Goal: Task Accomplishment & Management: Manage account settings

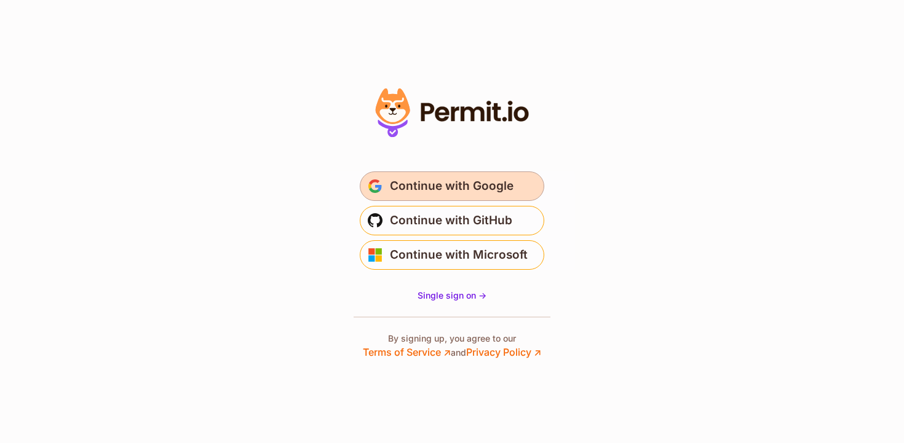
click at [507, 181] on span "Continue with Google" at bounding box center [452, 186] width 124 height 20
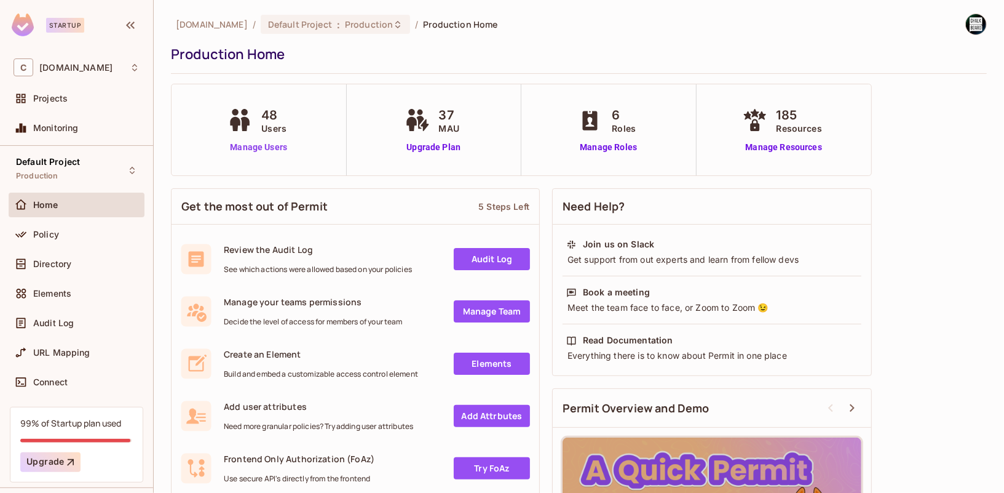
click at [272, 147] on link "Manage Users" at bounding box center [258, 147] width 68 height 13
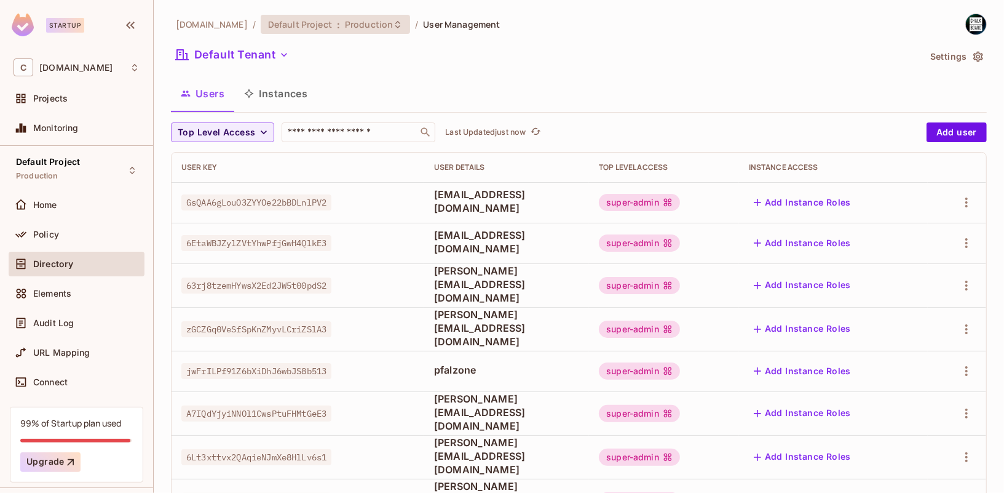
click at [366, 31] on div "Default Project : Production" at bounding box center [335, 24] width 149 height 19
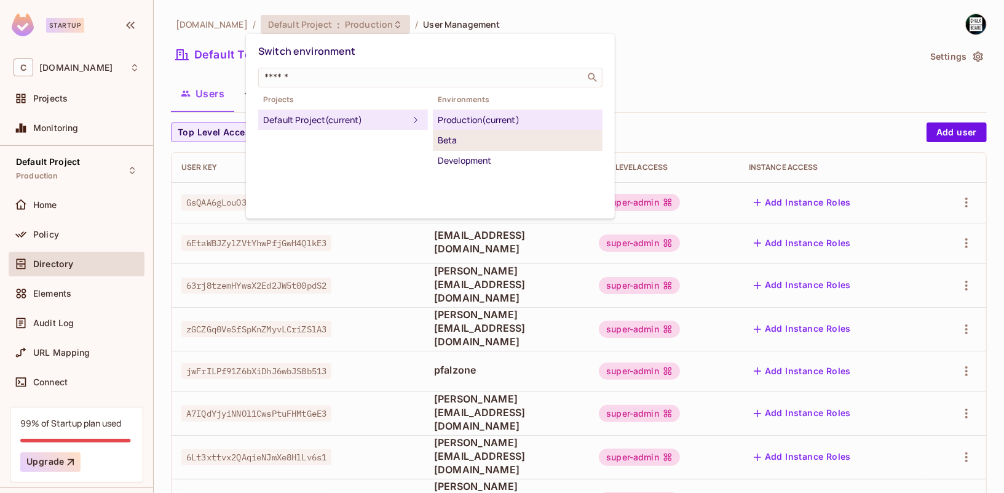
click at [491, 145] on div "Beta" at bounding box center [518, 140] width 160 height 15
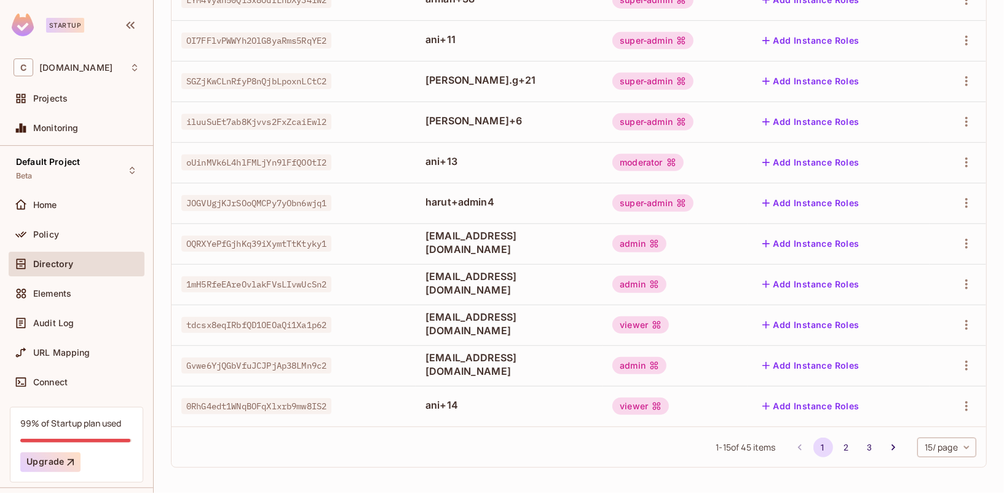
scroll to position [365, 0]
click at [926, 444] on body "Startup C chalkboard.io Projects Monitoring Default Project Beta Home Policy Di…" at bounding box center [502, 246] width 1004 height 493
click at [934, 464] on li "100 / page" at bounding box center [946, 465] width 61 height 26
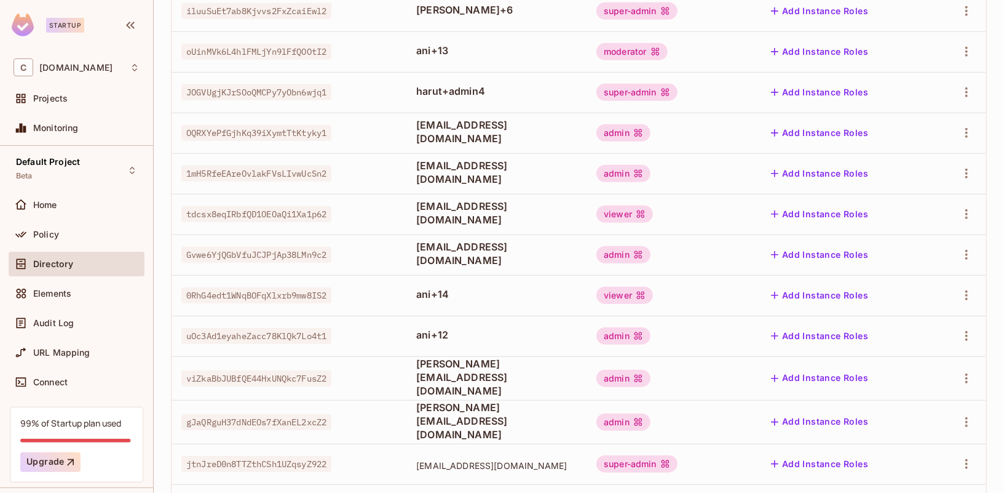
scroll to position [0, 0]
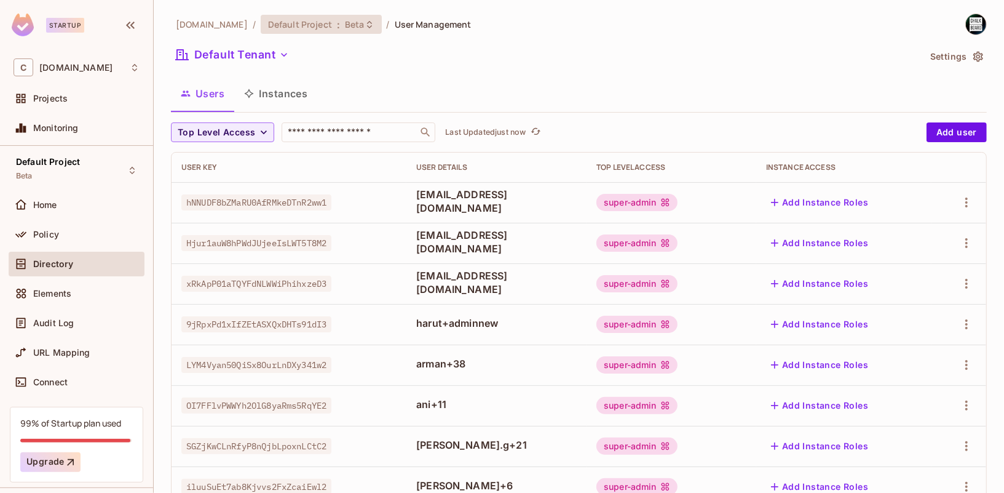
click at [345, 26] on span "Beta" at bounding box center [355, 24] width 20 height 12
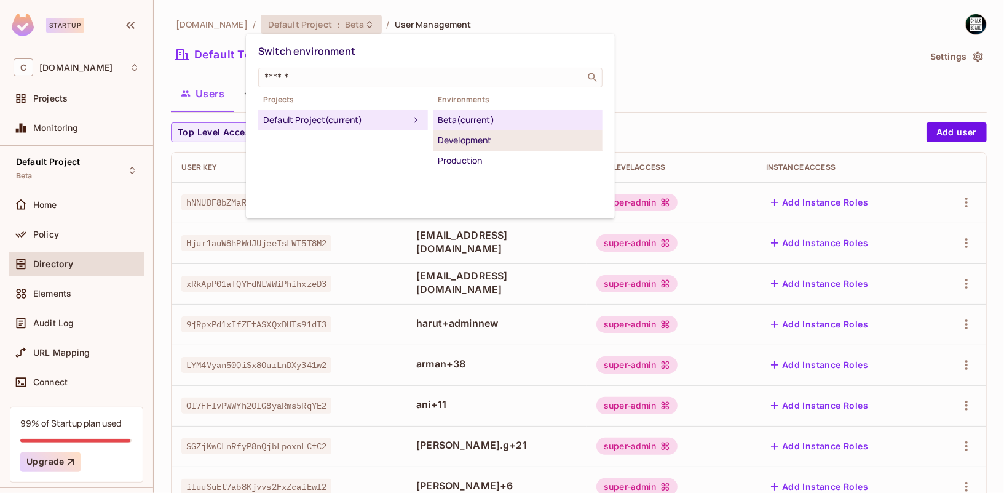
click at [499, 141] on div "Development" at bounding box center [518, 140] width 160 height 15
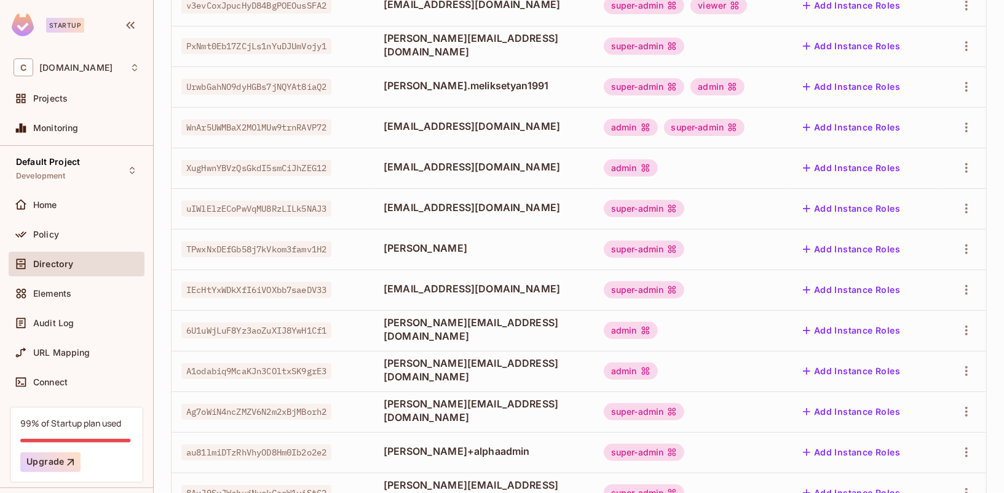
scroll to position [365, 0]
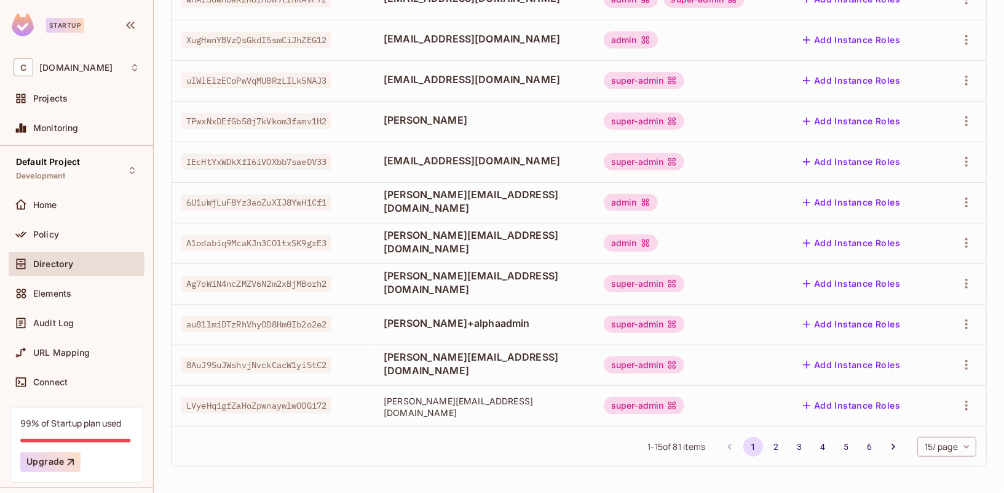
click at [949, 444] on body "Startup C chalkboard.io Projects Monitoring Default Project Development Home Po…" at bounding box center [502, 246] width 1004 height 493
click at [938, 460] on li "100 / page" at bounding box center [946, 465] width 61 height 26
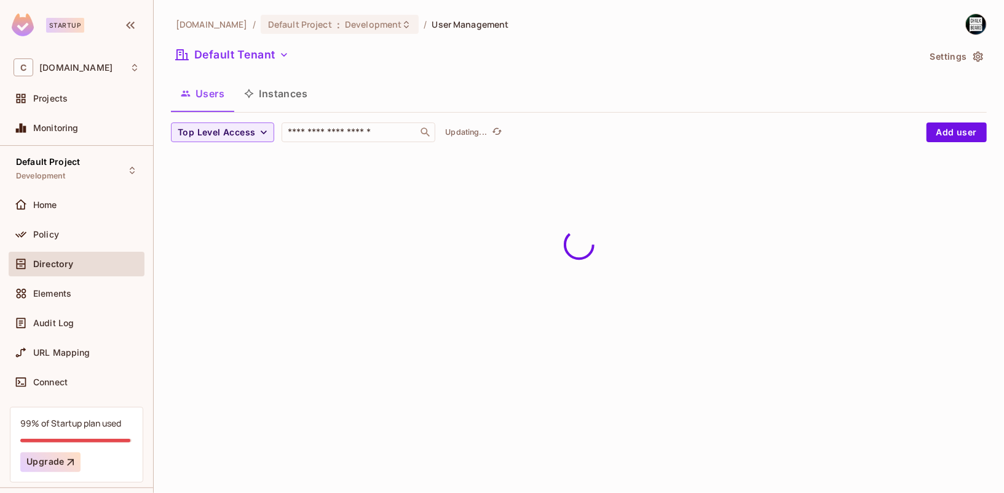
scroll to position [0, 0]
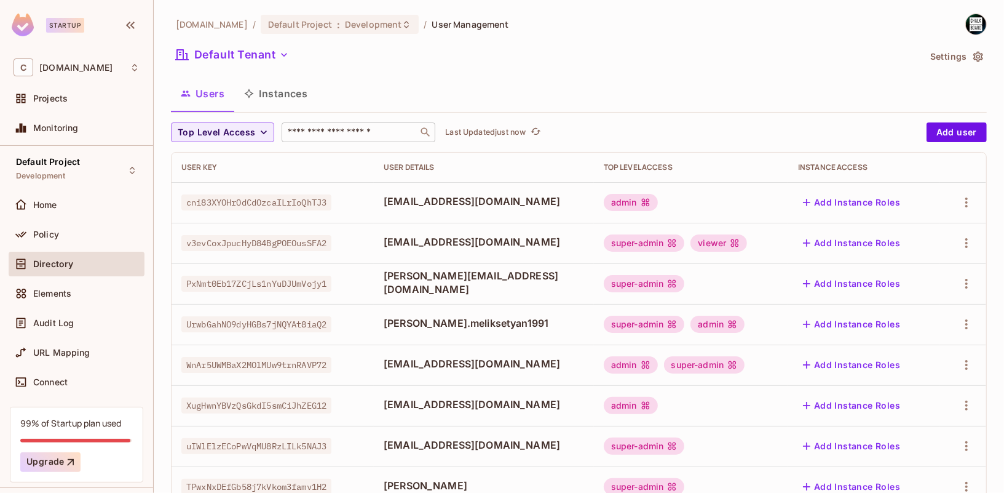
click at [347, 128] on input "text" at bounding box center [349, 132] width 129 height 12
type input "*******"
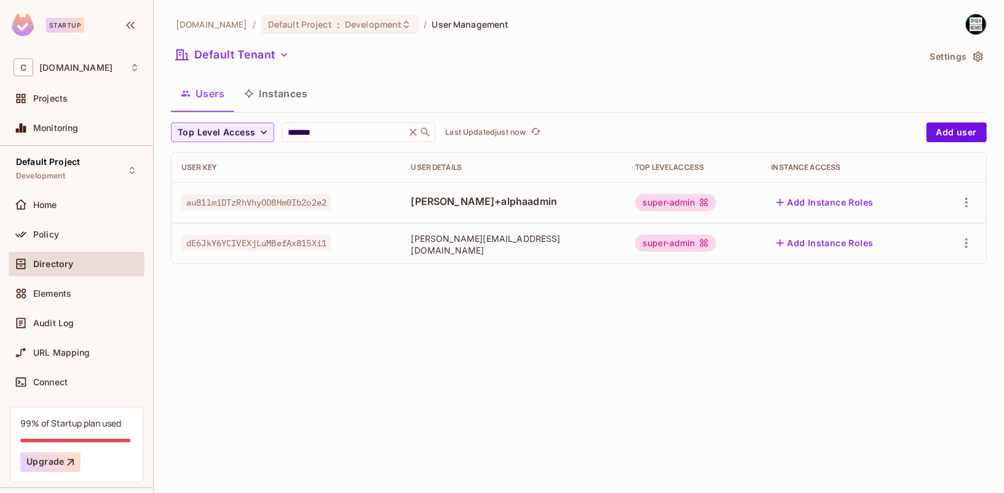
click at [344, 14] on div "chalkboard.io / Default Project : Development / User Management" at bounding box center [340, 25] width 338 height 22
click at [359, 30] on span "Development" at bounding box center [373, 24] width 57 height 12
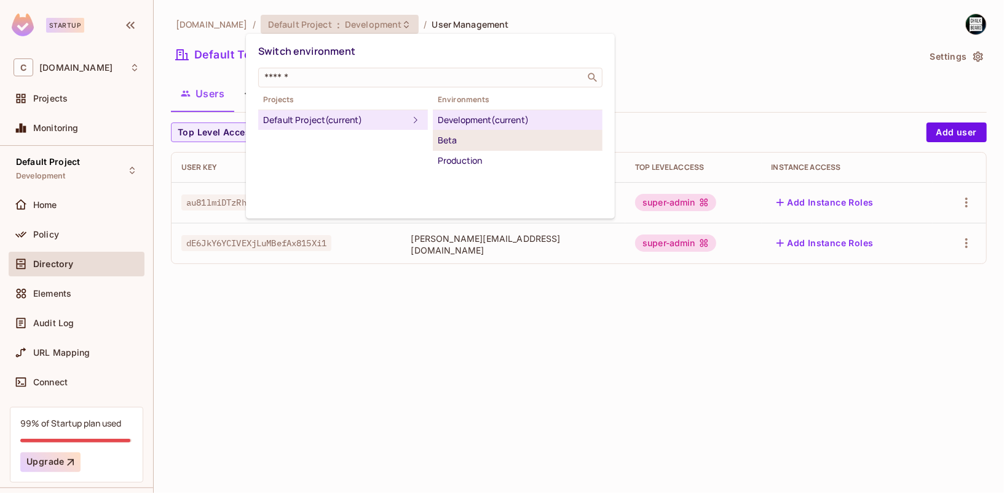
click at [475, 136] on div "Beta" at bounding box center [518, 140] width 160 height 15
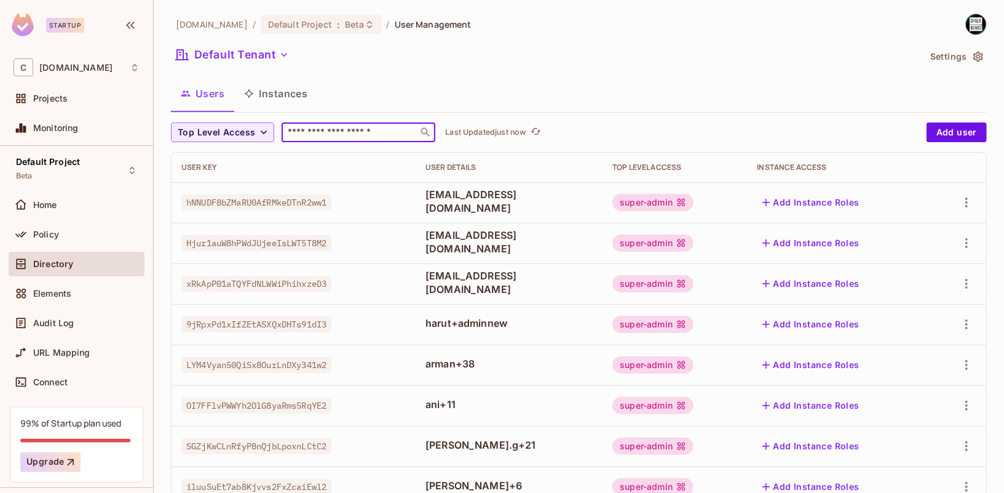
click at [357, 127] on input "text" at bounding box center [349, 132] width 129 height 12
type input "*******"
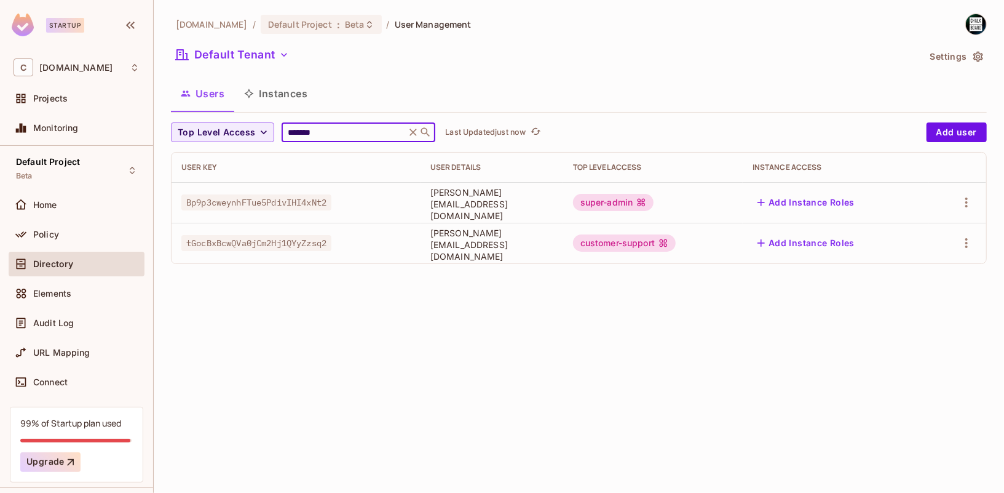
click at [497, 240] on span "william+cs@chalkboard.io" at bounding box center [491, 244] width 123 height 35
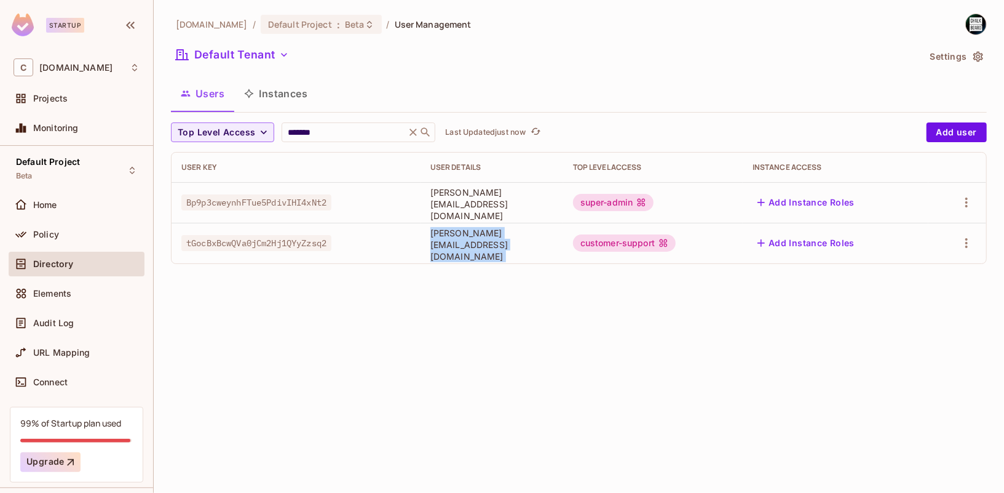
click at [497, 240] on span "william+cs@chalkboard.io" at bounding box center [491, 244] width 123 height 35
copy span "william+cs@chalkboard.io"
